Goal: Information Seeking & Learning: Learn about a topic

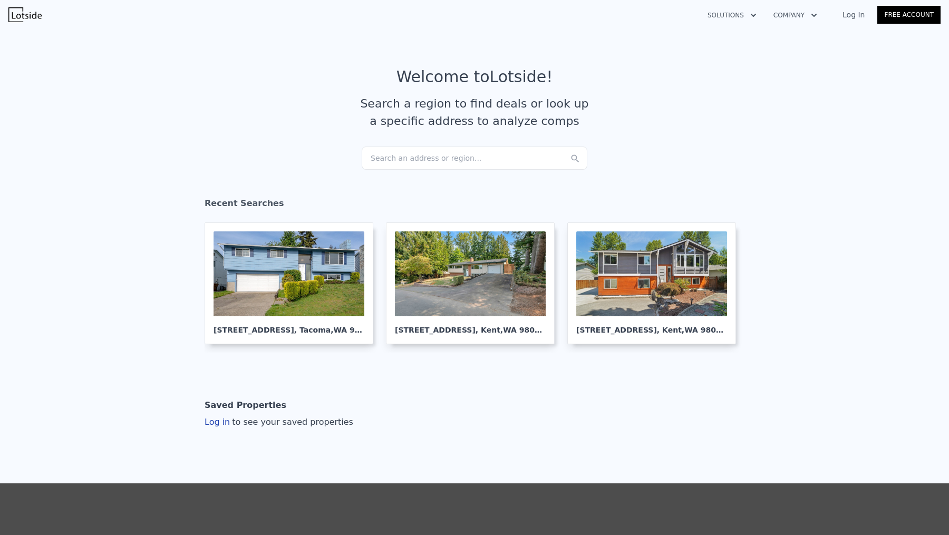
click at [856, 11] on link "Log In" at bounding box center [853, 14] width 47 height 11
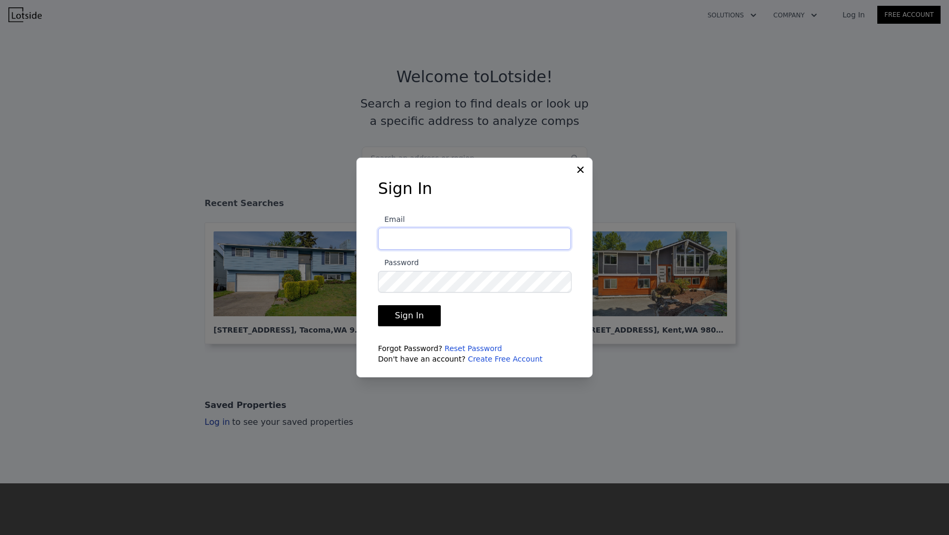
type input "[EMAIL_ADDRESS][DOMAIN_NAME]"
click at [417, 311] on button "Sign In" at bounding box center [409, 315] width 63 height 21
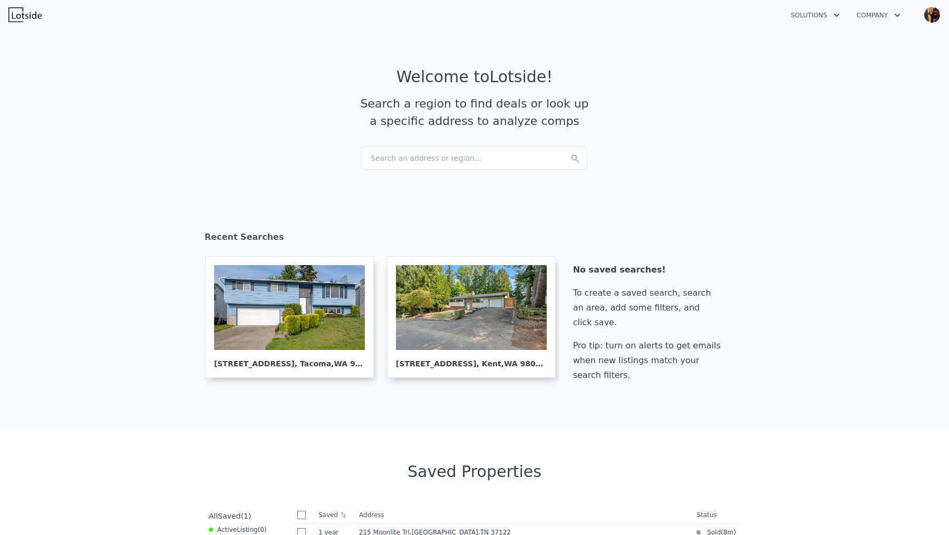
click at [470, 165] on div "Search an address or region..." at bounding box center [475, 158] width 226 height 23
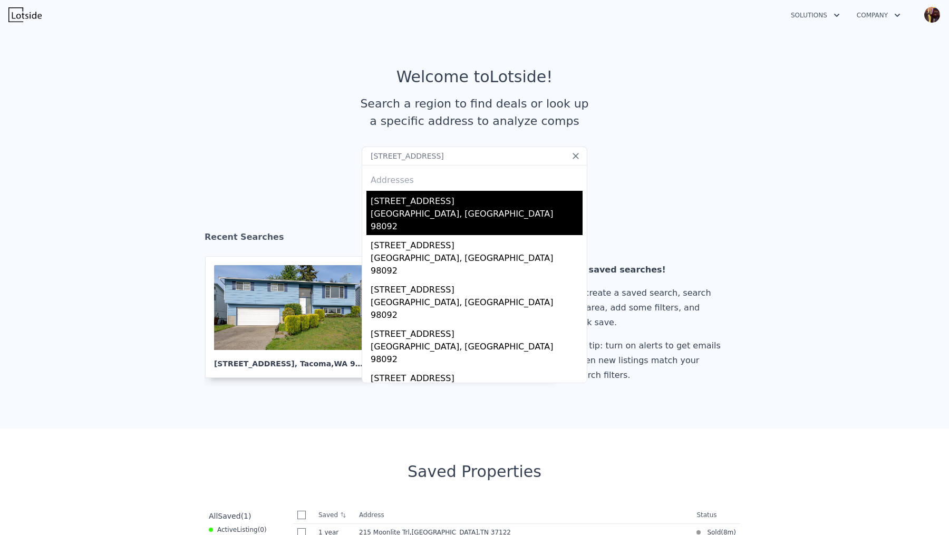
type input "[STREET_ADDRESS]"
click at [415, 207] on div "[STREET_ADDRESS]" at bounding box center [477, 199] width 212 height 17
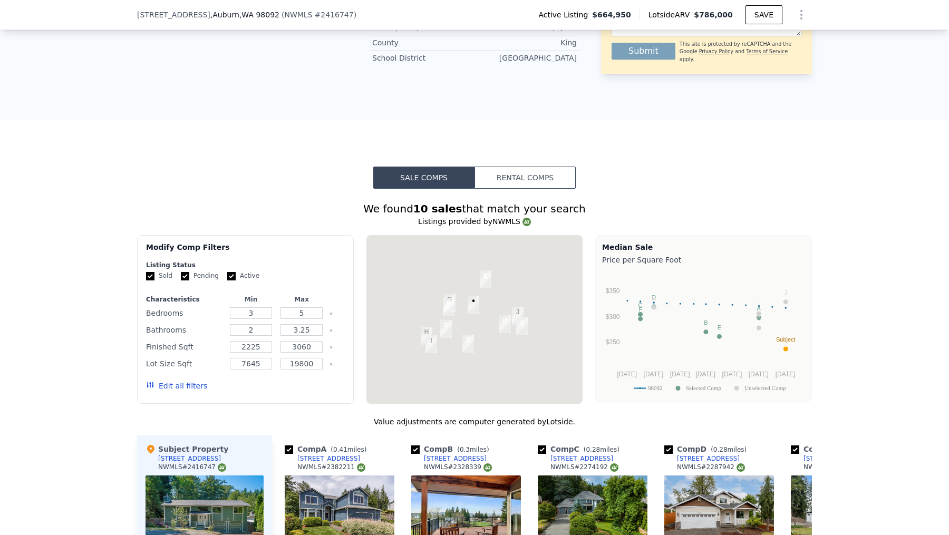
scroll to position [1039, 0]
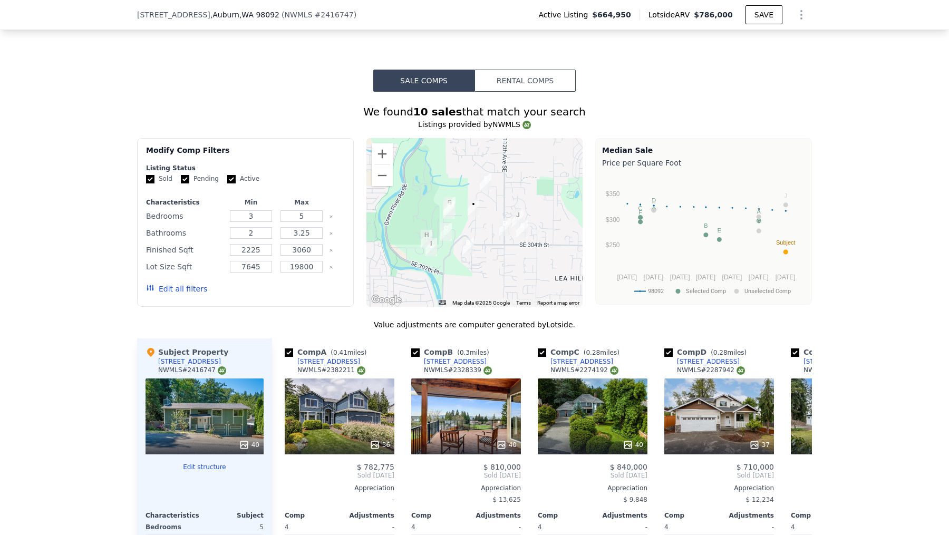
click at [539, 70] on button "Rental Comps" at bounding box center [525, 81] width 101 height 22
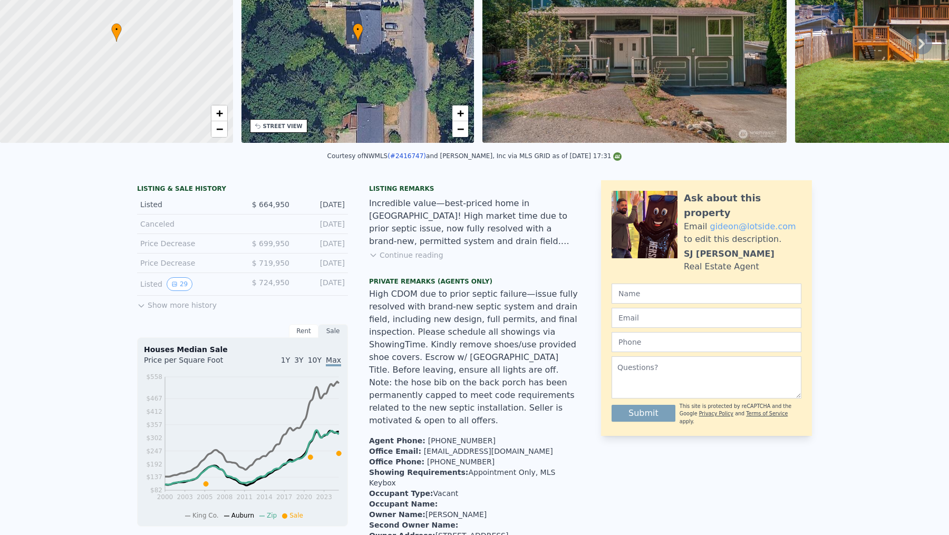
scroll to position [0, 0]
